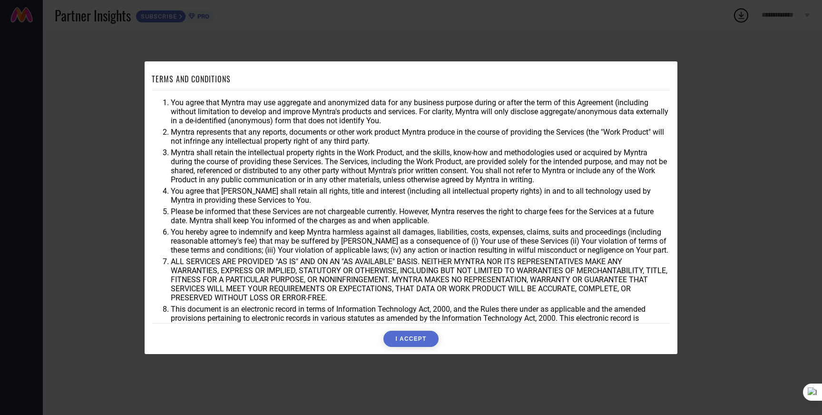
click at [404, 341] on button "I ACCEPT" at bounding box center [410, 338] width 55 height 16
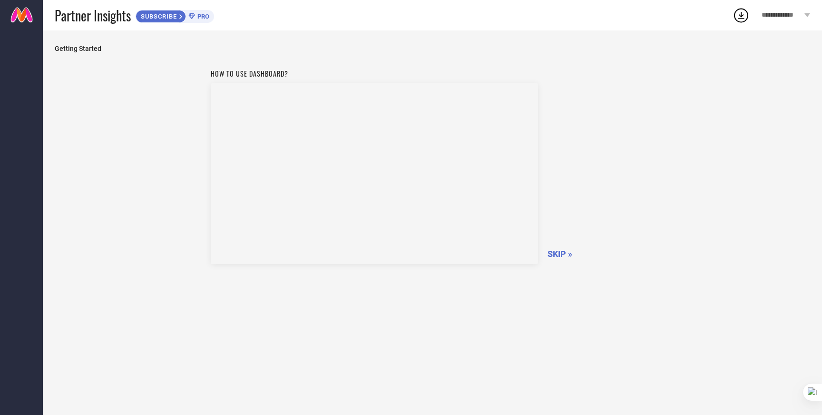
click at [561, 256] on span "SKIP »" at bounding box center [559, 254] width 25 height 10
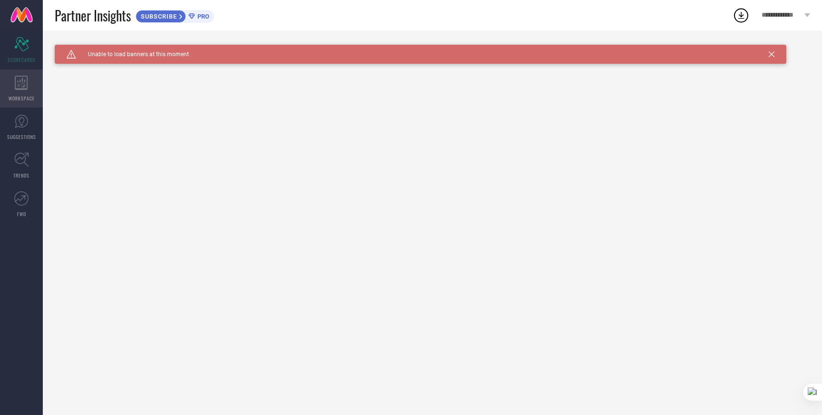
click at [15, 81] on icon at bounding box center [21, 83] width 13 height 14
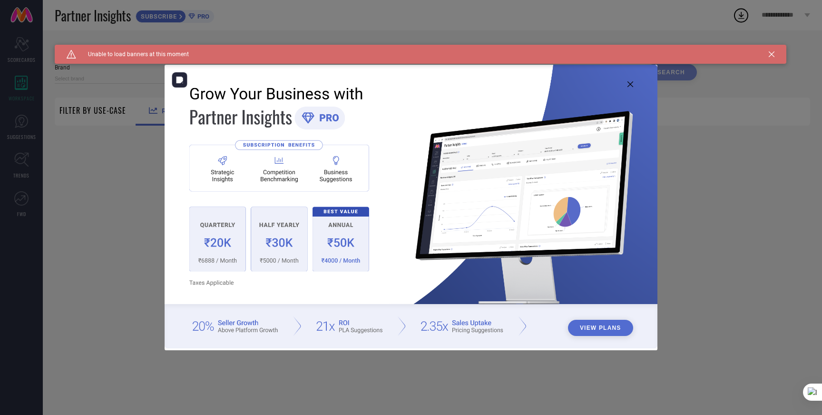
type input "1 STOP FASHION"
type input "All"
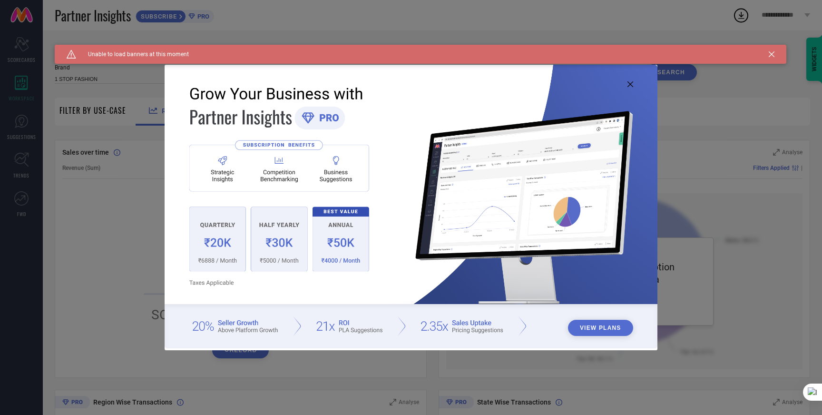
click at [774, 52] on div "Caution Created with Sketch. Unable to load banners at this moment" at bounding box center [420, 54] width 731 height 19
click at [769, 55] on icon at bounding box center [771, 54] width 6 height 6
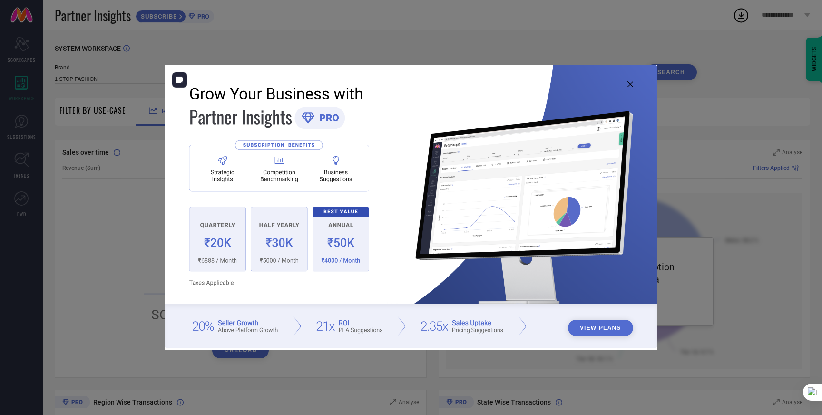
click at [610, 321] on button "View Plans" at bounding box center [600, 328] width 65 height 16
click at [629, 81] on icon at bounding box center [630, 84] width 6 height 6
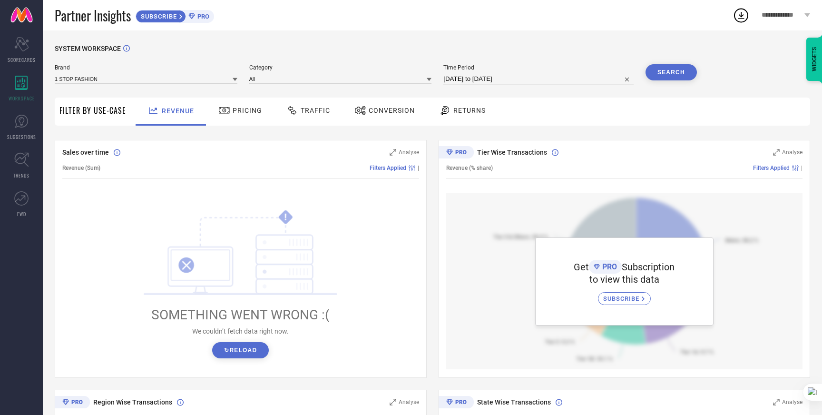
click at [246, 342] on button "↻ Reload" at bounding box center [240, 350] width 57 height 16
click at [256, 356] on button "↻ Reload" at bounding box center [240, 350] width 57 height 16
click at [427, 266] on div "Sales over time Analyse Revenue (Sum) Filters Applied | ! SOMETHING WENT WRONG …" at bounding box center [432, 383] width 755 height 487
click at [403, 402] on span "Analyse" at bounding box center [408, 401] width 20 height 7
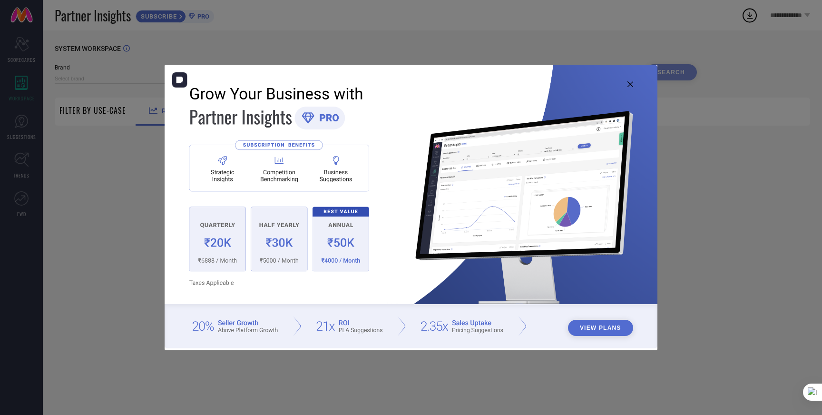
type input "1 STOP FASHION"
type input "All"
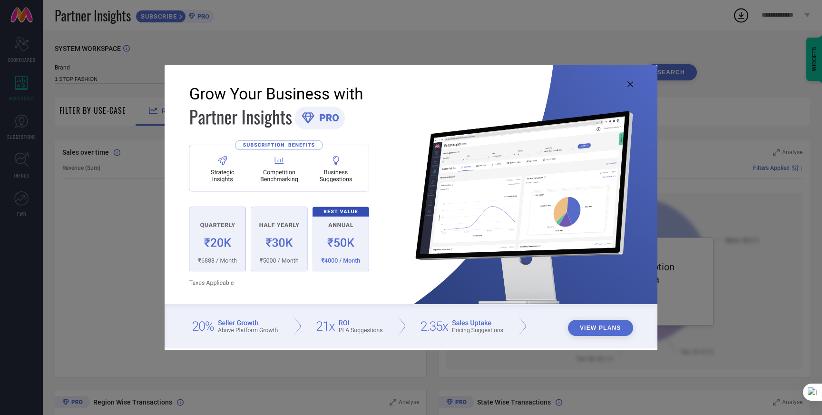
click at [629, 84] on icon at bounding box center [630, 84] width 6 height 6
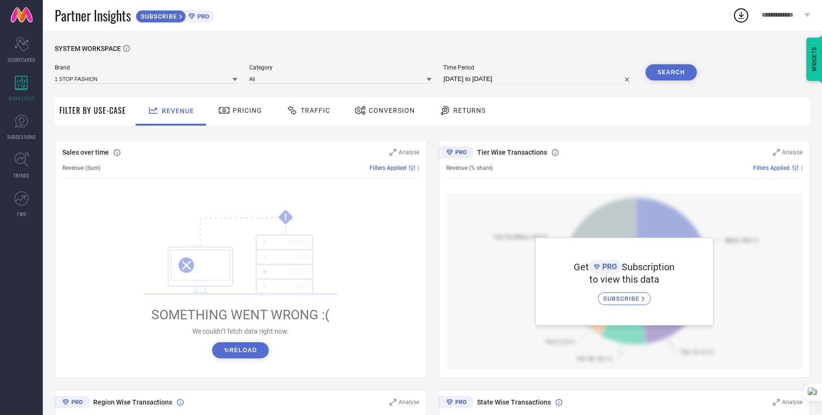
click at [246, 347] on button "↻ Reload" at bounding box center [240, 350] width 57 height 16
click at [20, 130] on link "SUGGESTIONS" at bounding box center [21, 127] width 43 height 38
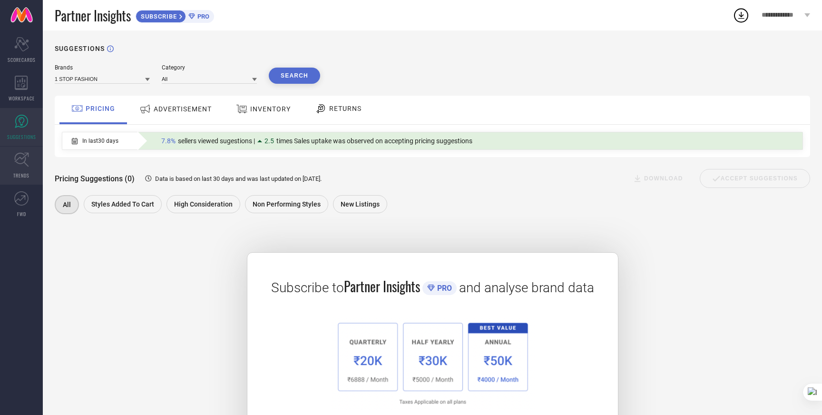
click at [19, 160] on icon at bounding box center [21, 159] width 15 height 15
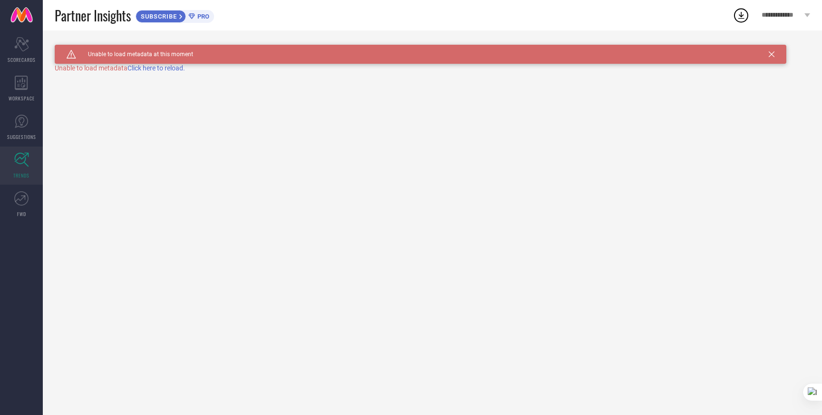
click at [159, 67] on span "Click here to reload." at bounding box center [156, 68] width 58 height 8
click at [159, 67] on div "Caution Created with Sketch. Unable to load metadata at this moment TRENDS" at bounding box center [432, 222] width 779 height 384
click at [159, 67] on span "Click here to reload." at bounding box center [156, 68] width 58 height 8
click at [159, 67] on div "Caution Created with Sketch. Unable to load metadata at this moment TRENDS Unab…" at bounding box center [432, 222] width 779 height 384
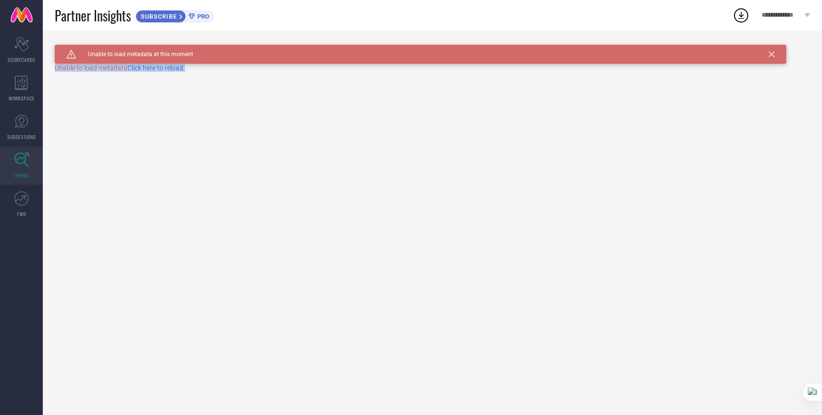
click at [159, 67] on span "Click here to reload." at bounding box center [156, 68] width 58 height 8
click at [30, 205] on link "FWD" at bounding box center [21, 204] width 43 height 38
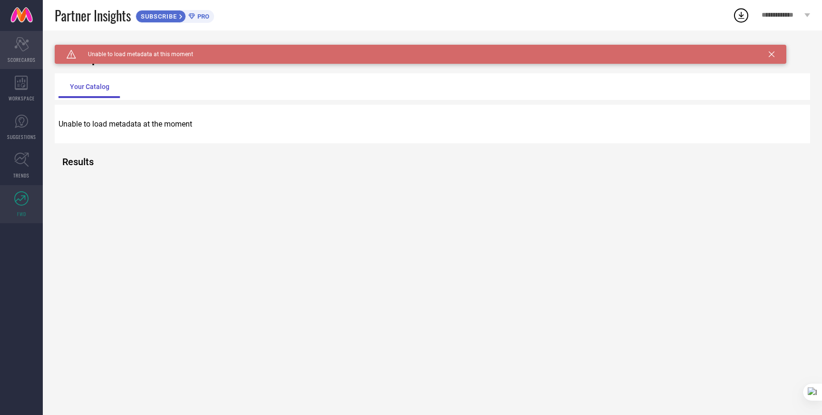
click at [21, 47] on icon "Scorecard" at bounding box center [21, 44] width 15 height 14
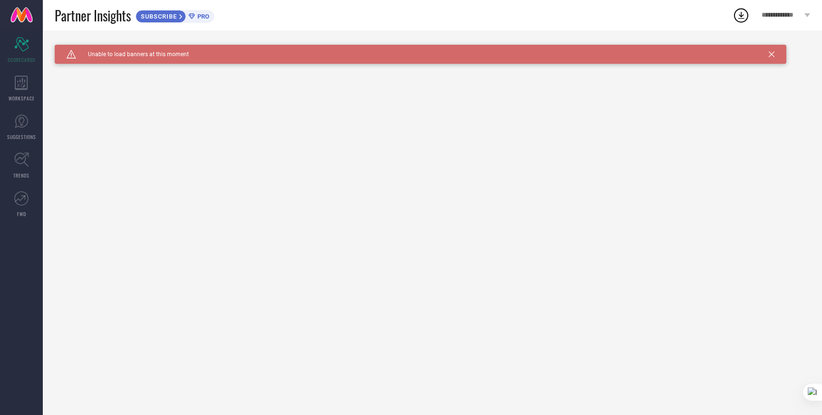
click at [150, 17] on span "SUBSCRIBE" at bounding box center [157, 16] width 43 height 7
click at [792, 15] on span "**********" at bounding box center [781, 15] width 40 height 8
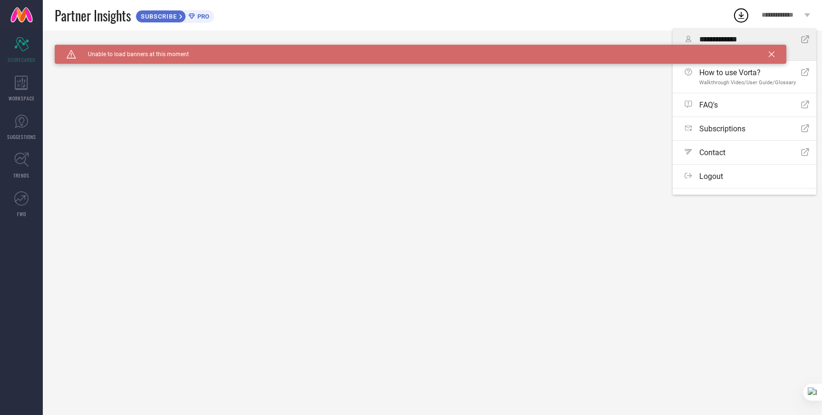
click at [725, 40] on span "**********" at bounding box center [750, 39] width 102 height 9
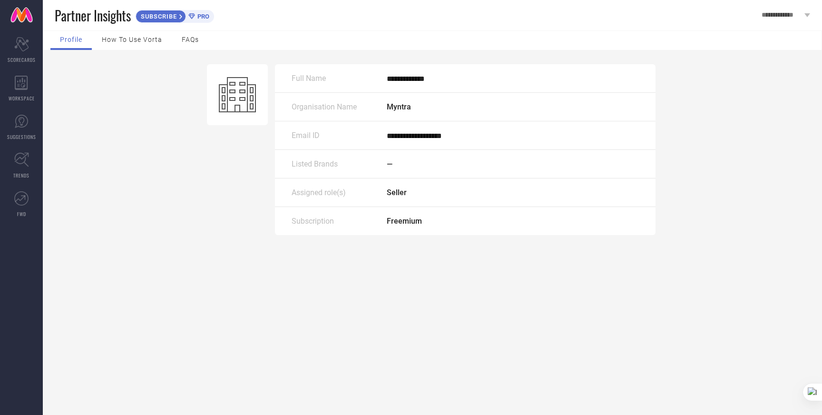
click at [131, 45] on div "How to use Vorta" at bounding box center [131, 40] width 79 height 19
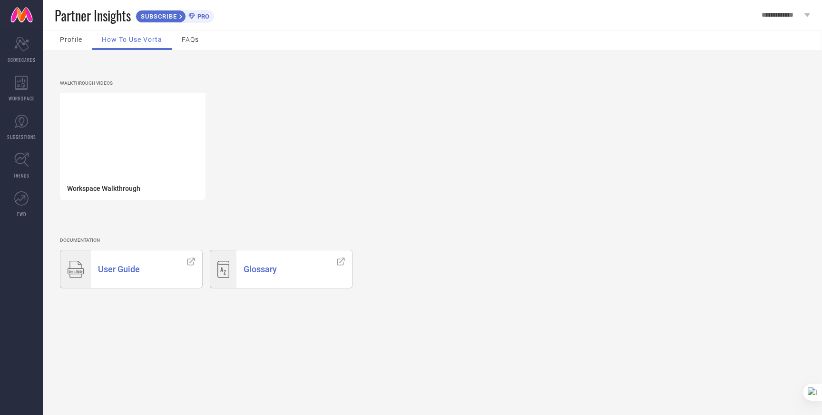
click at [197, 43] on div "FAQs" at bounding box center [190, 40] width 36 height 19
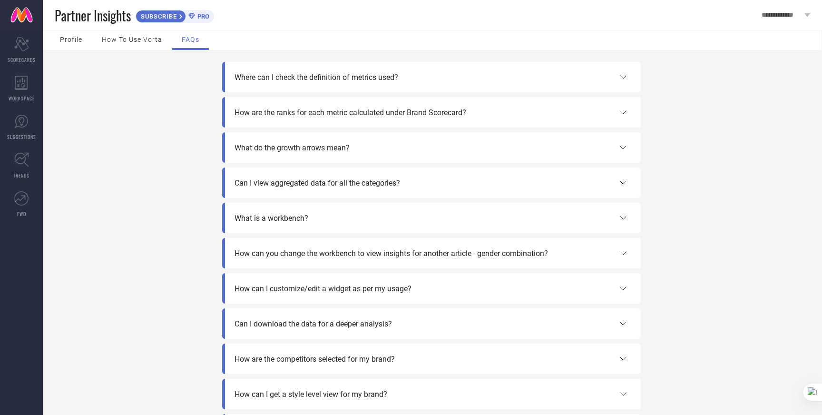
click at [74, 41] on span "Profile" at bounding box center [71, 40] width 22 height 8
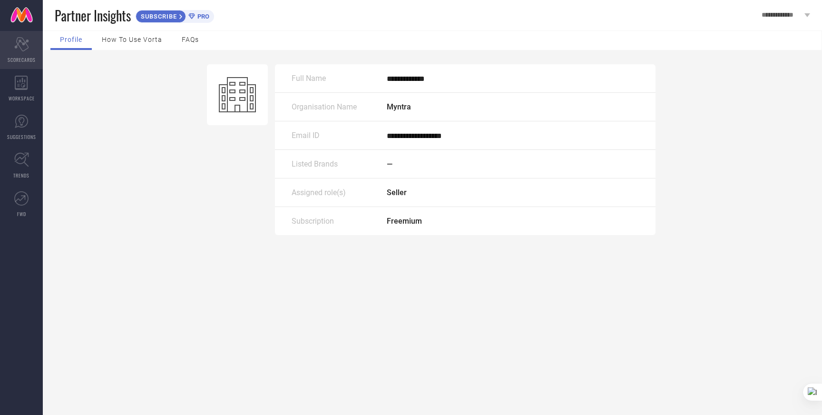
click at [20, 53] on div "Scorecard SCORECARDS" at bounding box center [21, 50] width 43 height 38
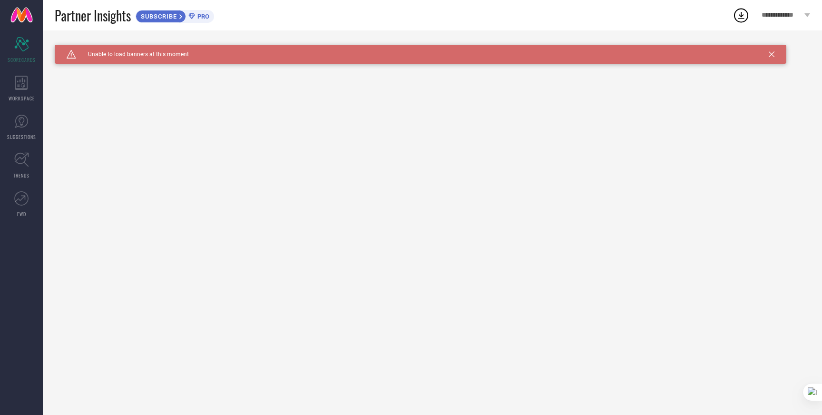
click at [79, 17] on span "Partner Insights" at bounding box center [93, 15] width 76 height 19
click at [21, 15] on link at bounding box center [21, 15] width 43 height 30
click at [786, 4] on div "**********" at bounding box center [785, 15] width 72 height 30
click at [21, 53] on div "Scorecard SCORECARDS" at bounding box center [21, 50] width 43 height 38
click at [15, 19] on link at bounding box center [21, 15] width 43 height 30
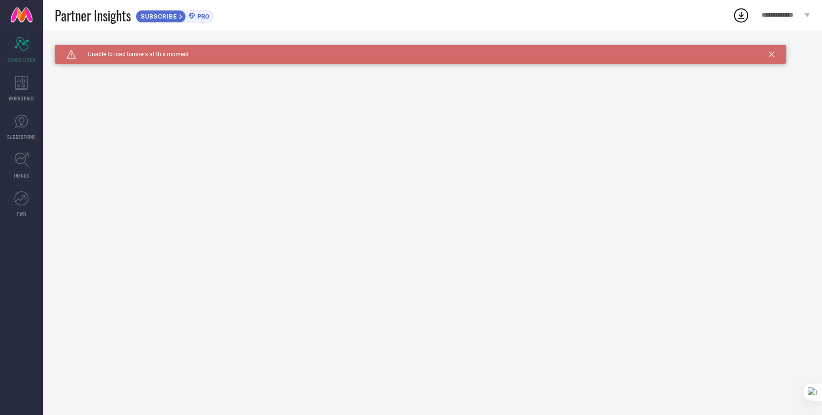
click at [184, 62] on div "Caution Created with Sketch. Unable to load banners at this moment" at bounding box center [420, 54] width 731 height 19
click at [768, 55] on icon at bounding box center [771, 54] width 6 height 6
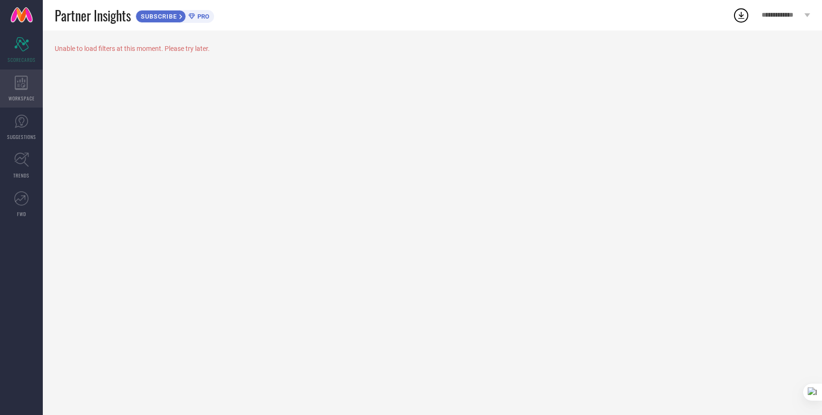
click at [7, 82] on div "WORKSPACE" at bounding box center [21, 88] width 43 height 38
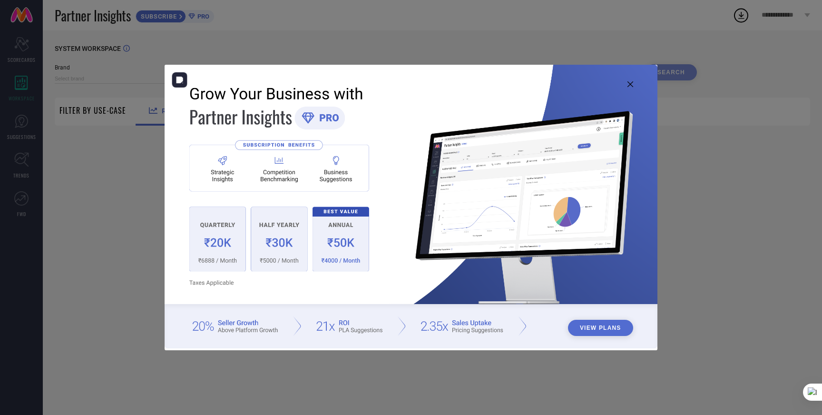
type input "1 STOP FASHION"
type input "All"
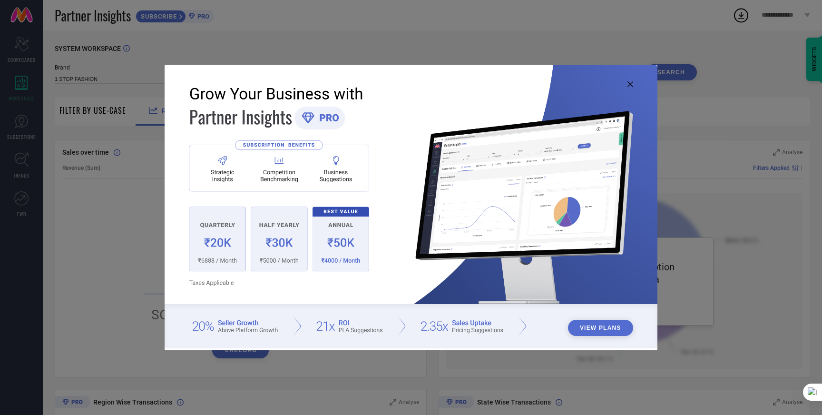
click at [630, 84] on icon at bounding box center [630, 84] width 6 height 6
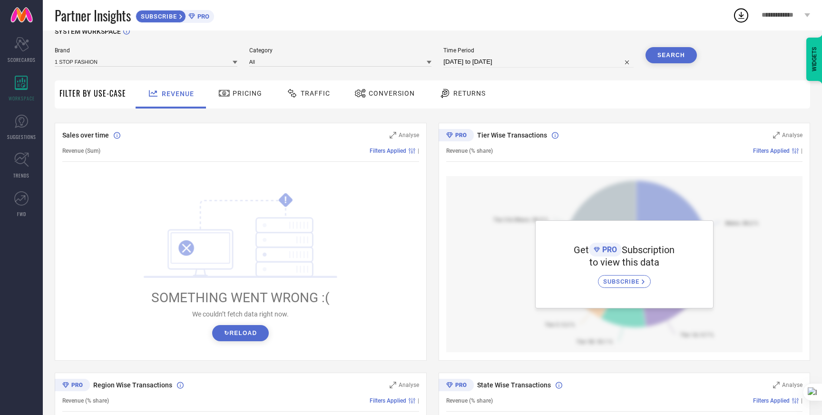
scroll to position [20, 0]
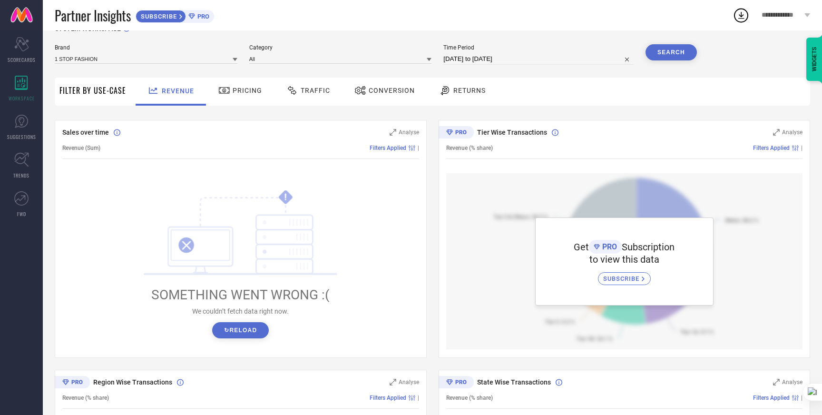
click at [239, 94] on span "Pricing" at bounding box center [247, 91] width 29 height 8
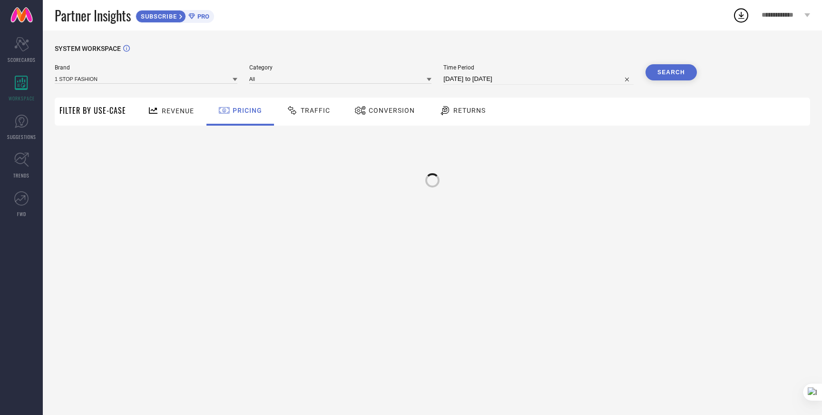
scroll to position [0, 0]
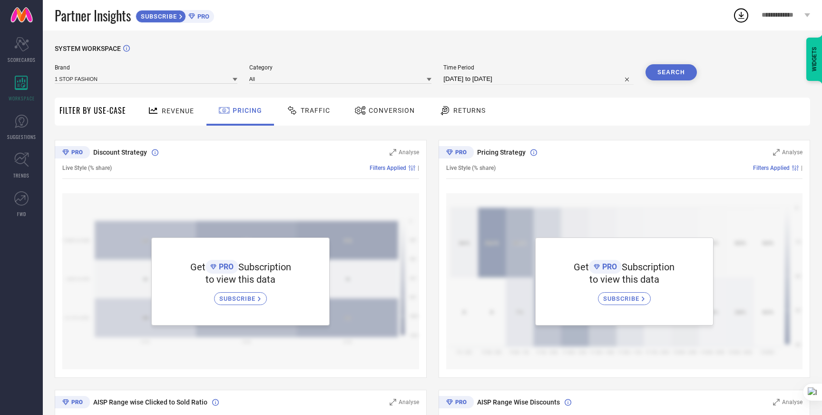
click at [316, 110] on span "Traffic" at bounding box center [315, 111] width 29 height 8
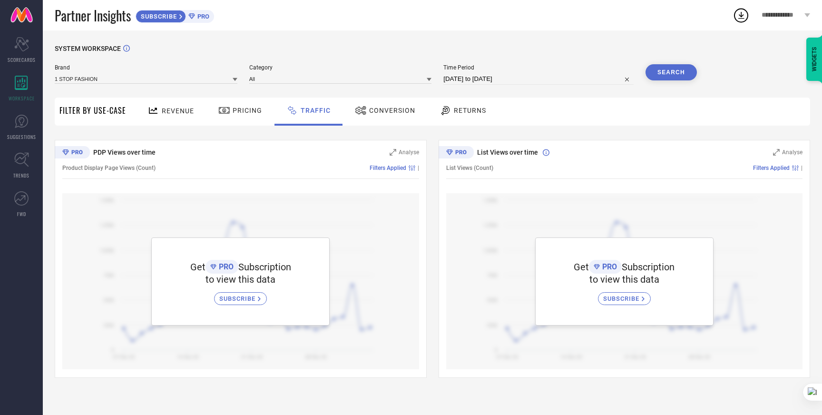
click at [387, 110] on span "Conversion" at bounding box center [392, 111] width 46 height 8
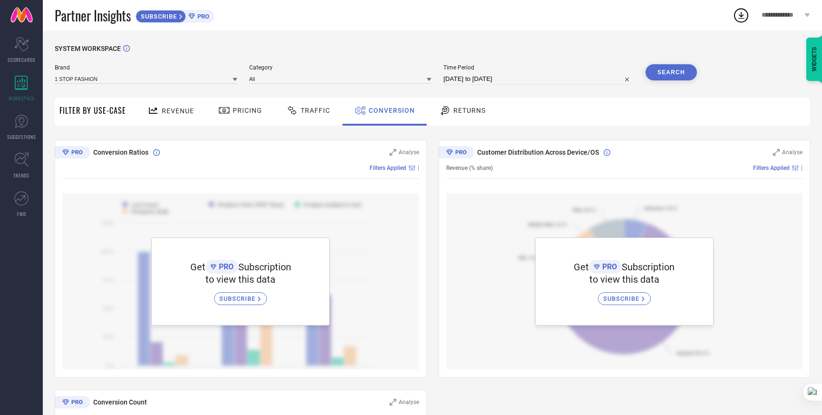
click at [467, 111] on span "Returns" at bounding box center [469, 111] width 32 height 8
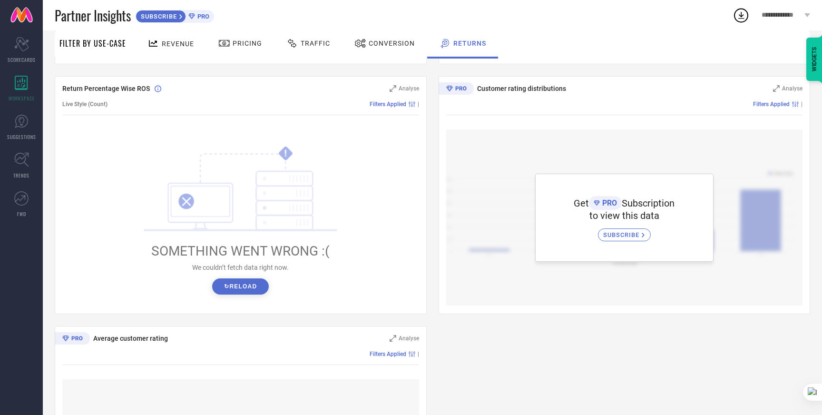
scroll to position [350, 0]
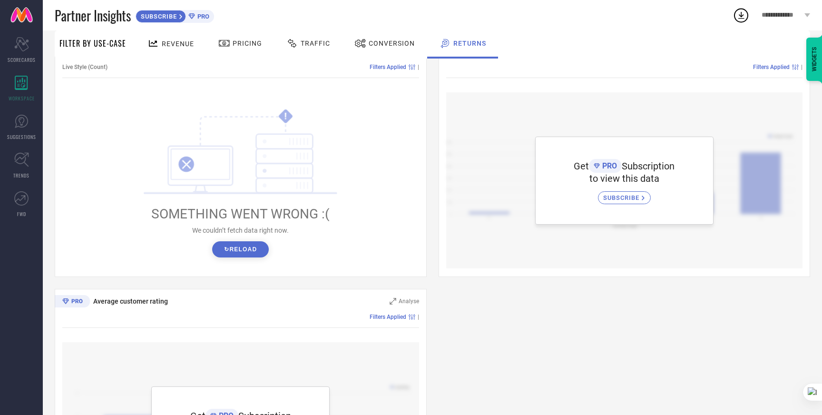
click at [239, 258] on div "! SOMETHING WENT WRONG :( We couldn’t fetch data right now. ↻ Reload" at bounding box center [240, 182] width 357 height 181
click at [243, 251] on button "↻ Reload" at bounding box center [240, 249] width 57 height 16
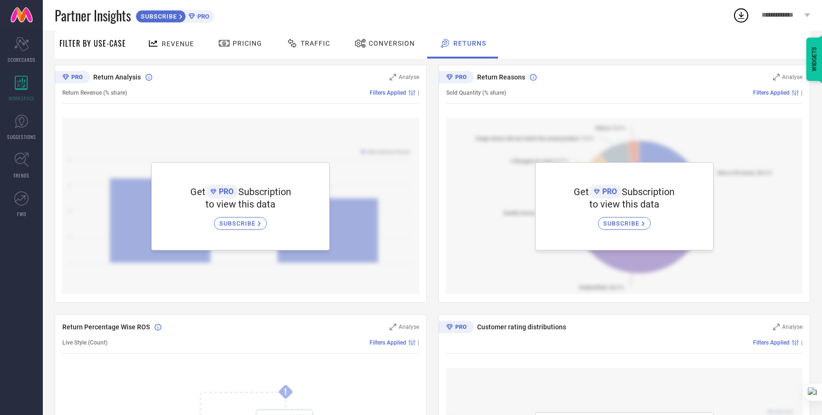
scroll to position [0, 0]
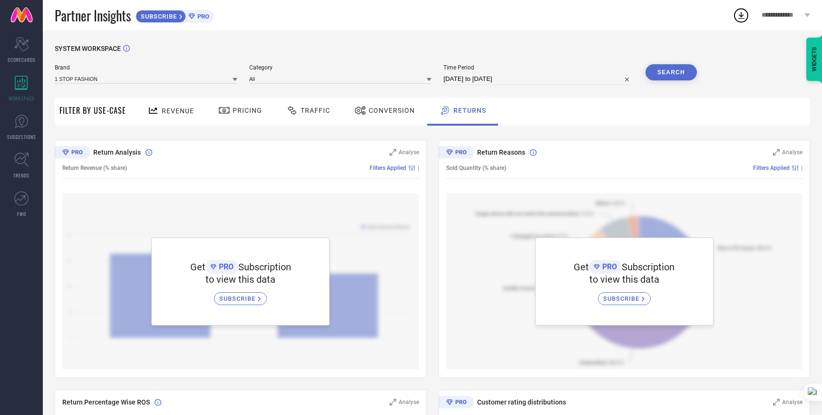
click at [378, 113] on span "Conversion" at bounding box center [392, 111] width 46 height 8
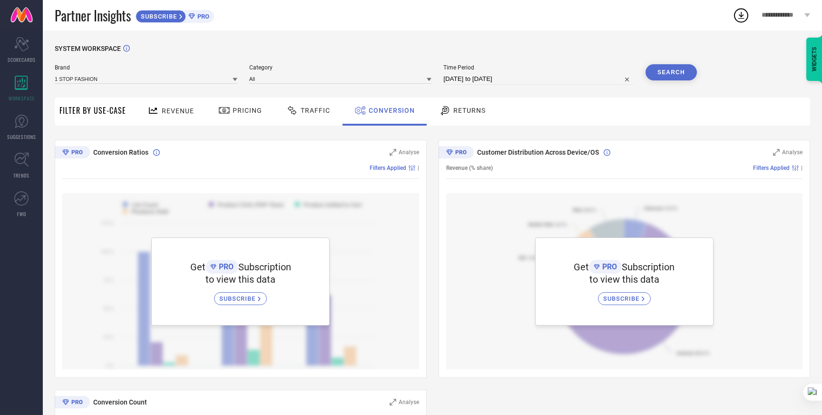
click at [286, 105] on icon at bounding box center [292, 110] width 12 height 11
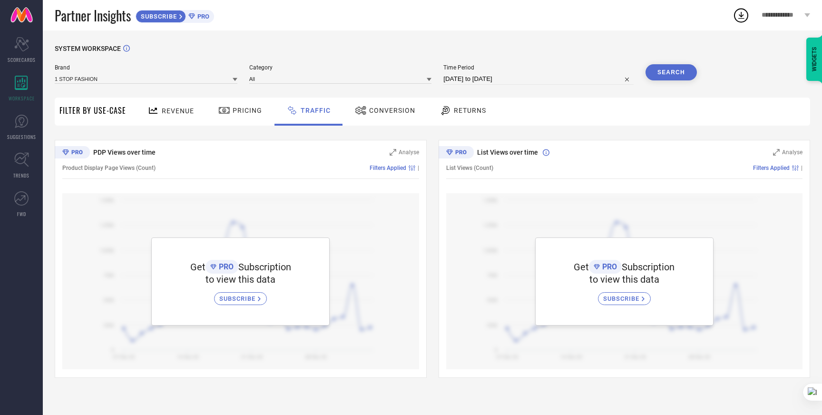
click at [223, 111] on icon at bounding box center [224, 110] width 12 height 11
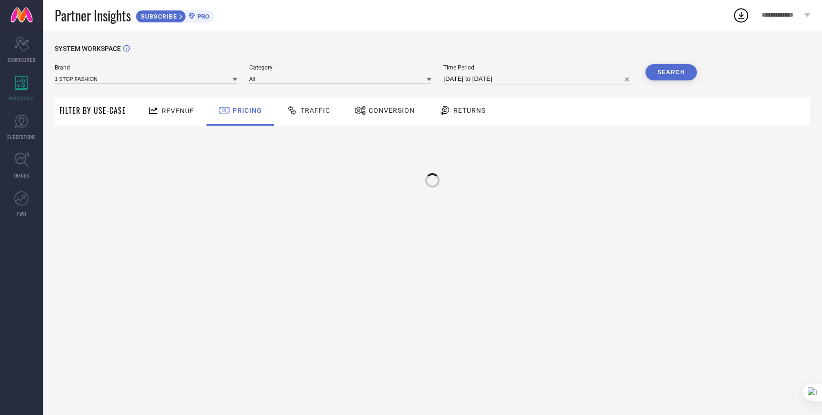
click at [154, 113] on icon at bounding box center [153, 111] width 12 height 12
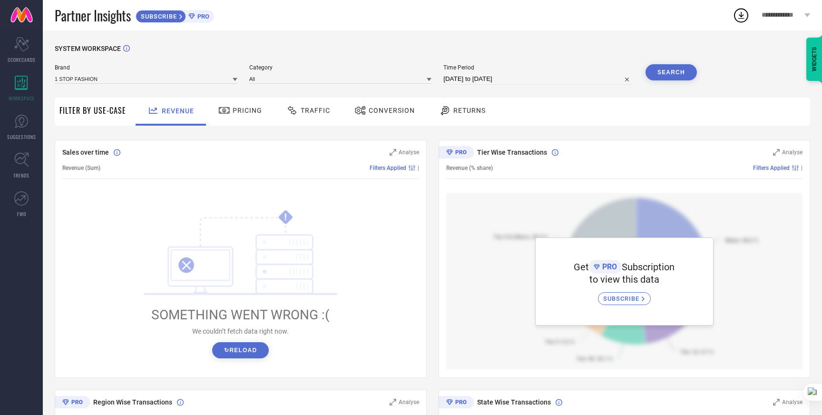
click at [786, 19] on div "**********" at bounding box center [785, 15] width 72 height 30
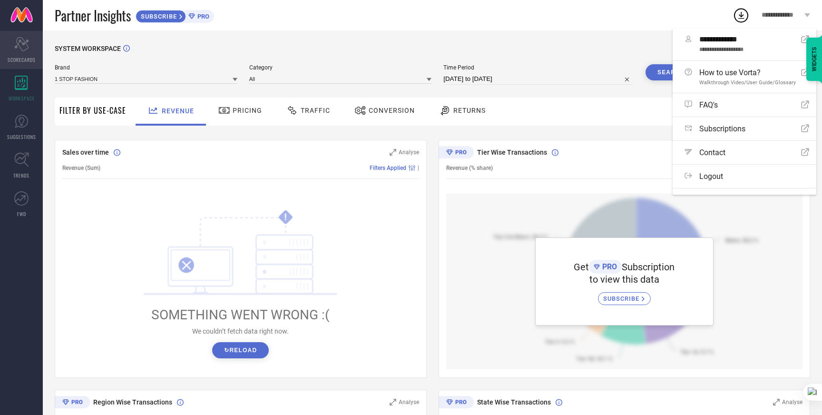
click at [20, 49] on icon "Scorecard" at bounding box center [21, 44] width 15 height 14
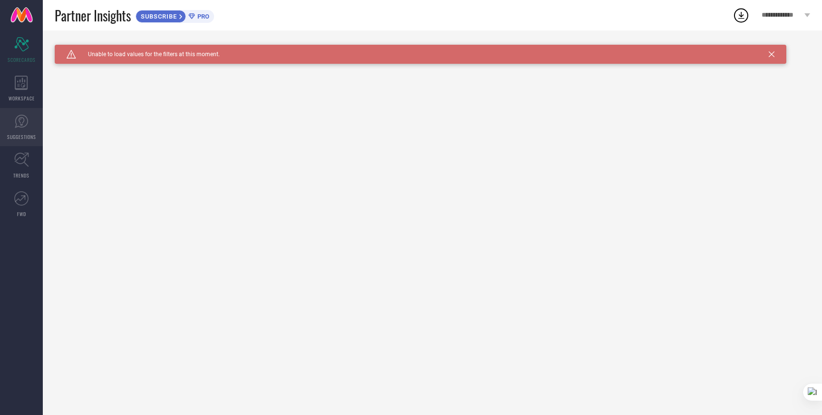
click at [15, 130] on link "SUGGESTIONS" at bounding box center [21, 127] width 43 height 38
